Goal: Register for event/course: Register for event/course

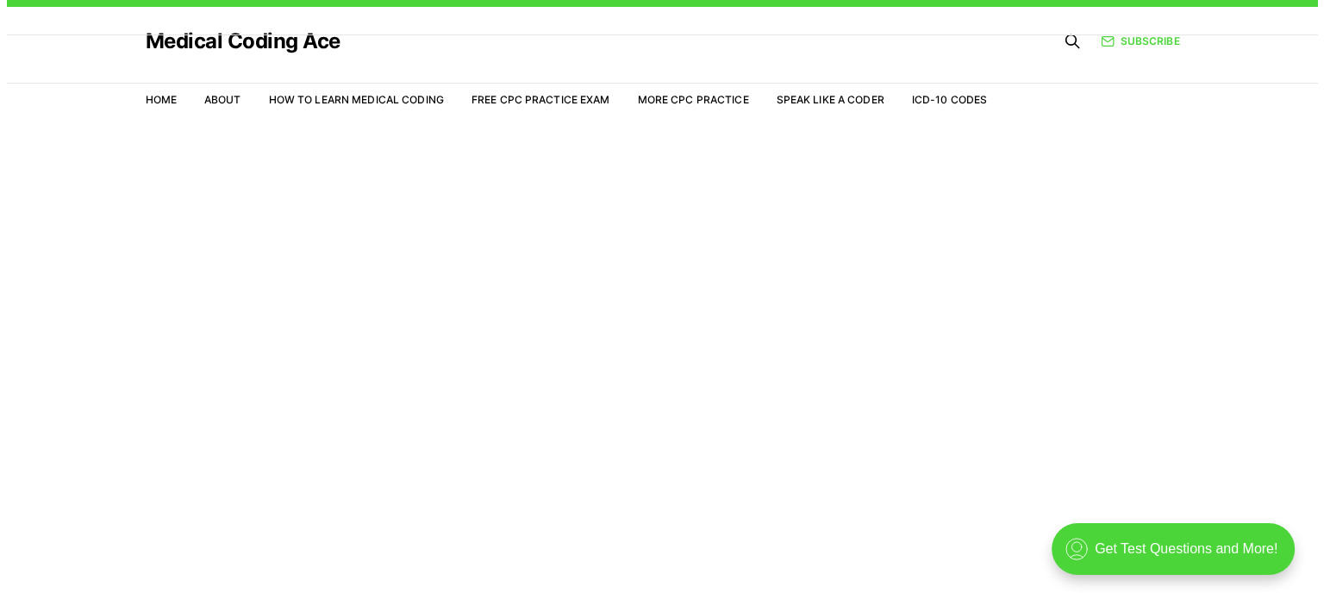
scroll to position [41, 0]
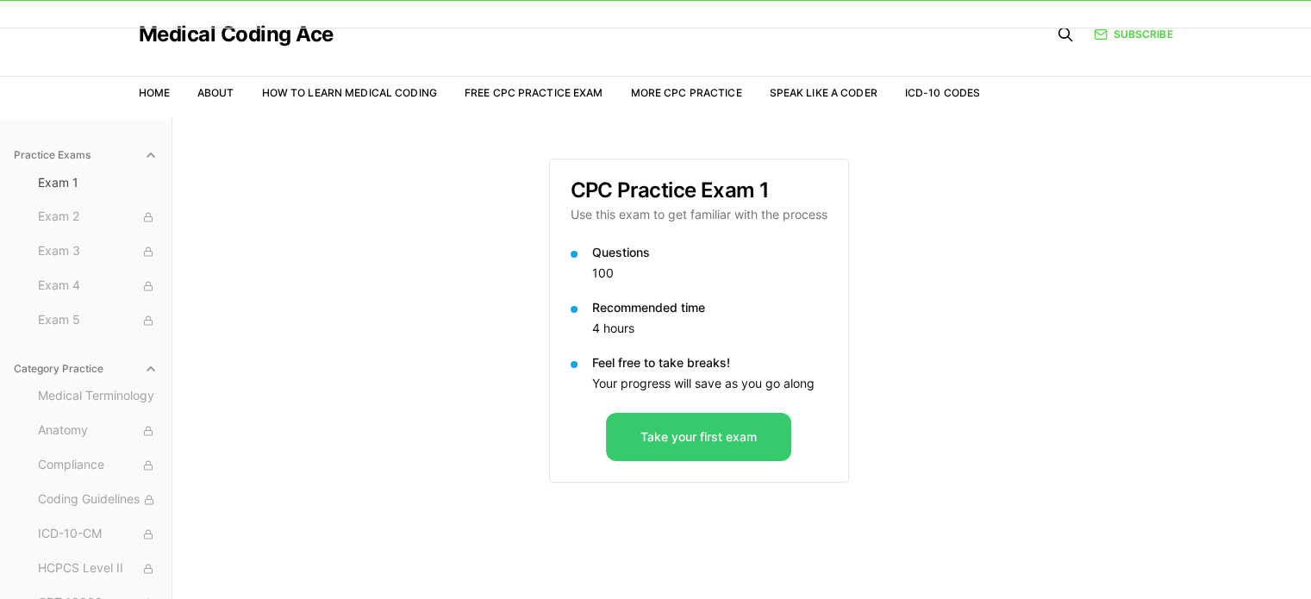
click at [715, 445] on button "Take your first exam" at bounding box center [698, 437] width 185 height 48
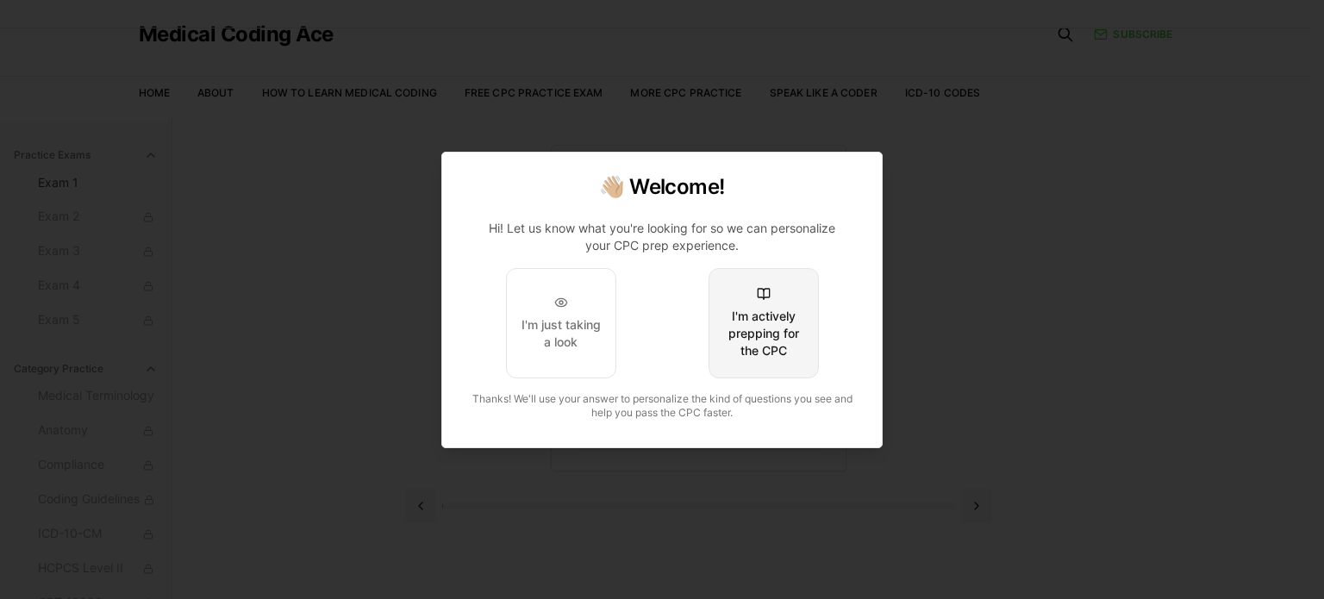
click at [720, 344] on button "I'm actively prepping for the CPC" at bounding box center [764, 323] width 110 height 110
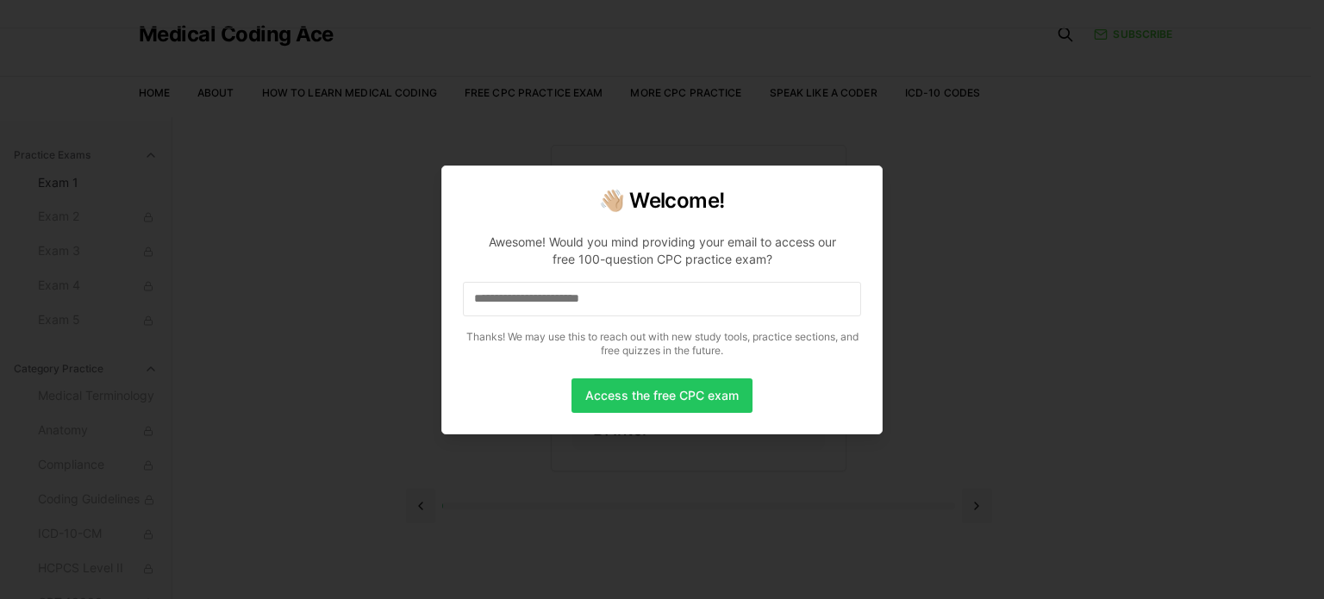
click at [720, 344] on p "Thanks! We may use this to reach out with new study tools, practice sections, a…" at bounding box center [662, 344] width 398 height 28
click at [660, 302] on input at bounding box center [662, 299] width 398 height 34
click at [660, 302] on input "*" at bounding box center [662, 299] width 398 height 34
click at [639, 398] on button "Access the free CPC exam" at bounding box center [662, 395] width 181 height 34
click at [583, 310] on input "*" at bounding box center [662, 299] width 398 height 34
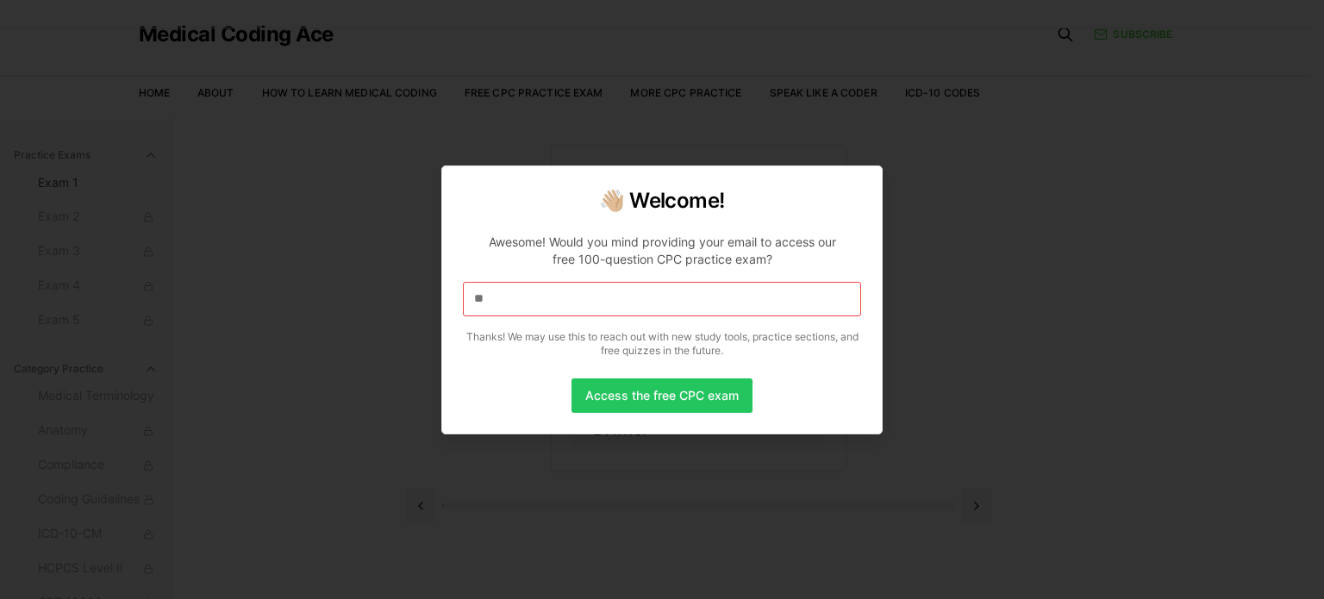
click at [573, 301] on input "**" at bounding box center [662, 299] width 398 height 34
click at [573, 301] on input "***" at bounding box center [662, 299] width 398 height 34
click at [621, 402] on button "Access the free CPC exam" at bounding box center [662, 395] width 181 height 34
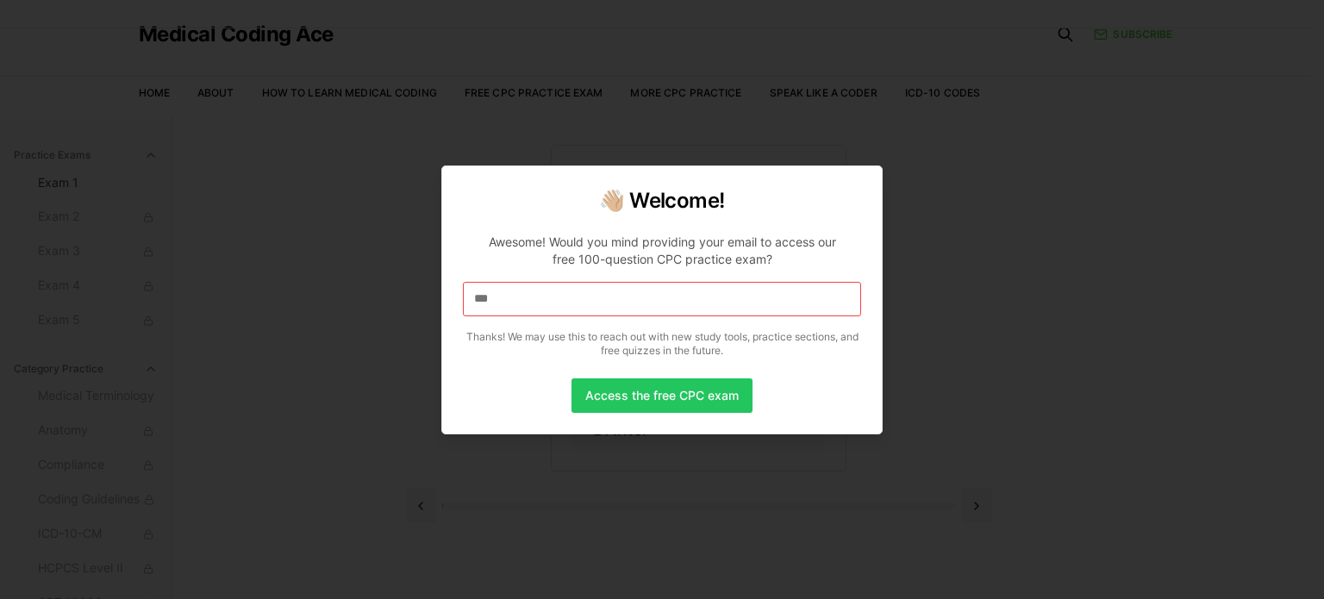
click at [1090, 141] on div at bounding box center [662, 299] width 1324 height 599
